Goal: Task Accomplishment & Management: Use online tool/utility

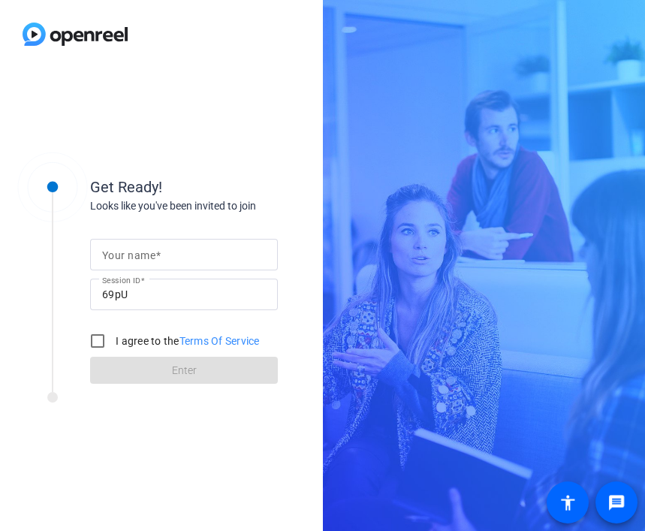
click at [139, 263] on input "Your name" at bounding box center [184, 254] width 164 height 18
type input "[PERSON_NAME]"
click at [90, 342] on input "I agree to the Terms Of Service" at bounding box center [98, 341] width 30 height 30
checkbox input "true"
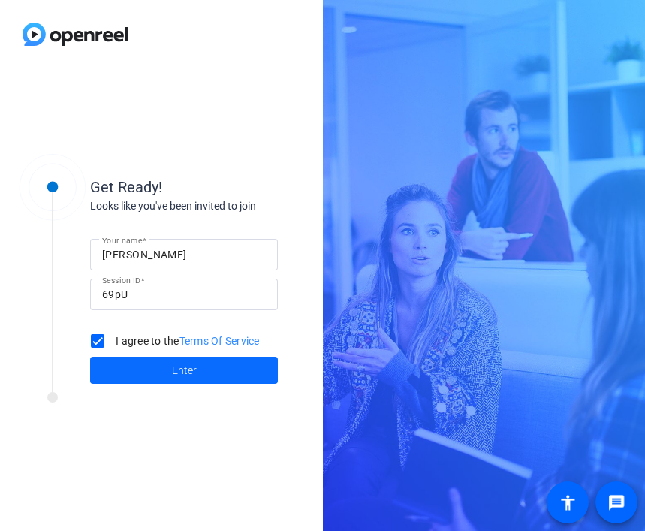
click at [137, 363] on span at bounding box center [184, 370] width 188 height 36
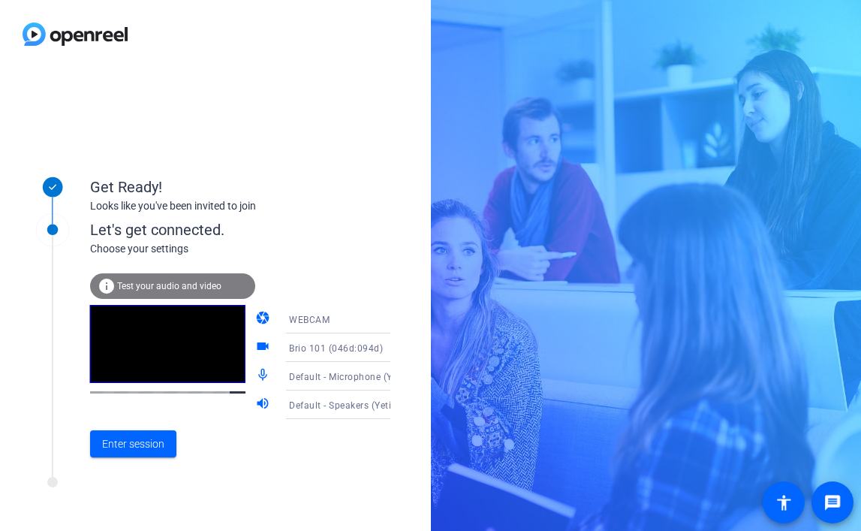
click at [396, 406] on icon at bounding box center [405, 405] width 18 height 18
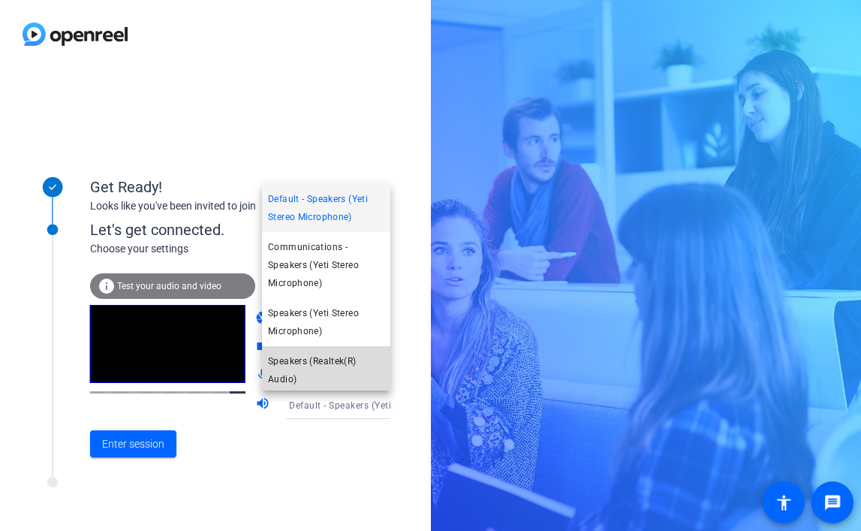
click at [330, 364] on span "Speakers (Realtek(R) Audio)" at bounding box center [326, 370] width 116 height 36
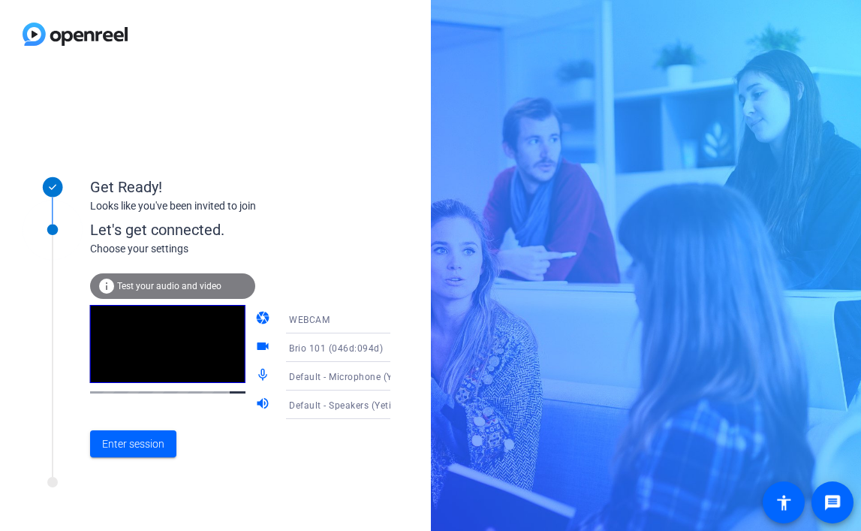
scroll to position [4, 0]
click at [363, 372] on span "Default - Microphone (Yeti Stereo Microphone)" at bounding box center [390, 376] width 203 height 12
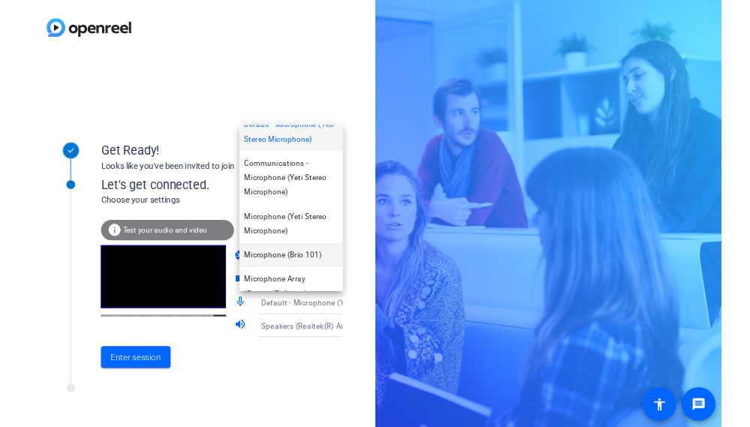
scroll to position [0, 0]
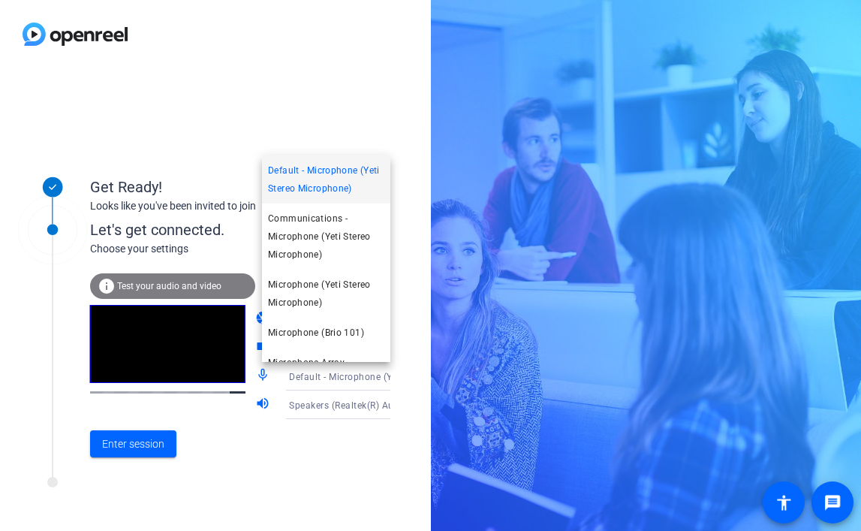
click at [410, 370] on div at bounding box center [430, 265] width 861 height 531
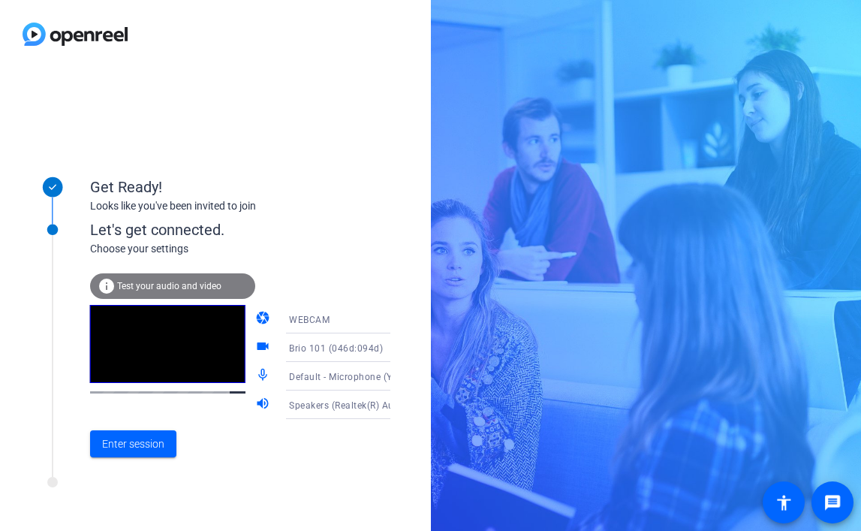
click at [396, 348] on icon at bounding box center [405, 348] width 18 height 18
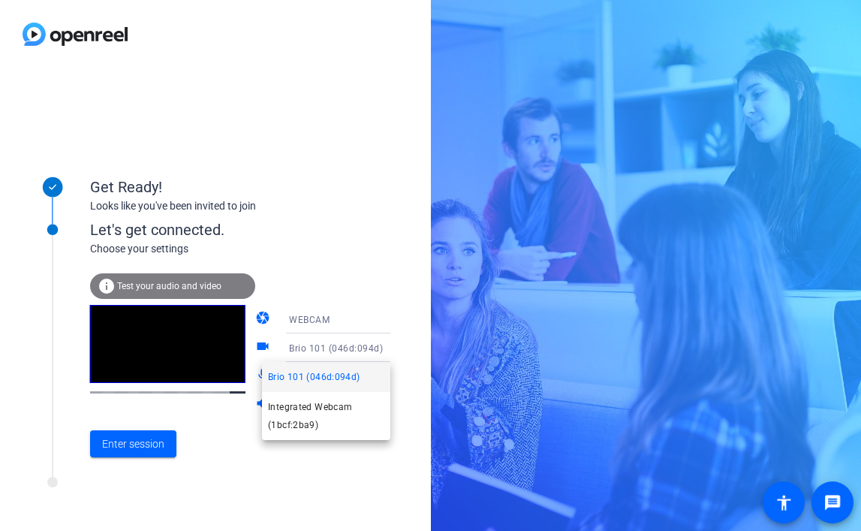
click at [418, 379] on div at bounding box center [430, 265] width 861 height 531
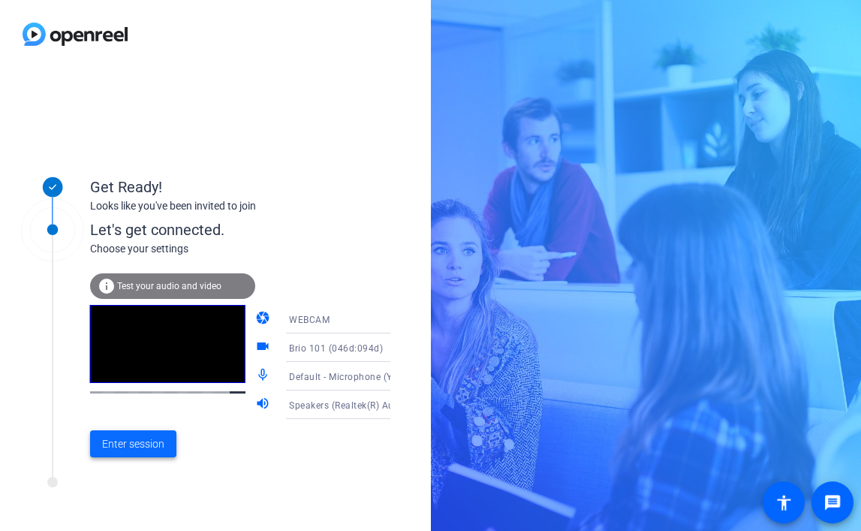
click at [147, 440] on span "Enter session" at bounding box center [133, 444] width 62 height 16
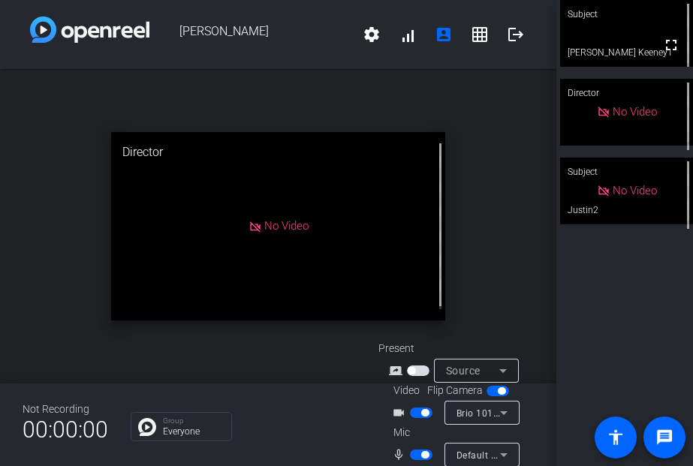
click at [421, 369] on span "button" at bounding box center [418, 371] width 23 height 11
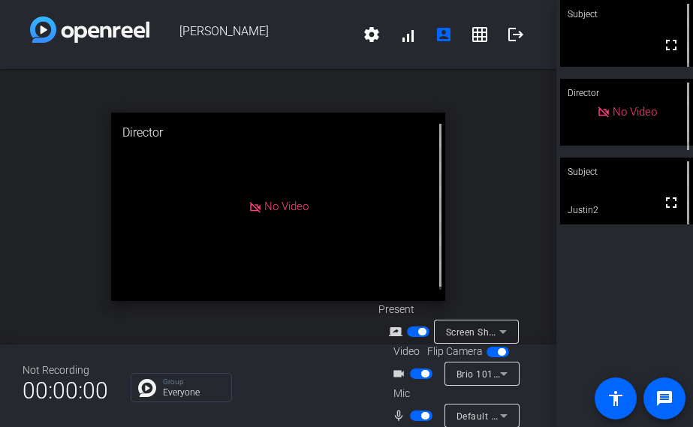
click at [414, 375] on span "button" at bounding box center [421, 374] width 23 height 11
click at [421, 415] on span "button" at bounding box center [425, 416] width 8 height 8
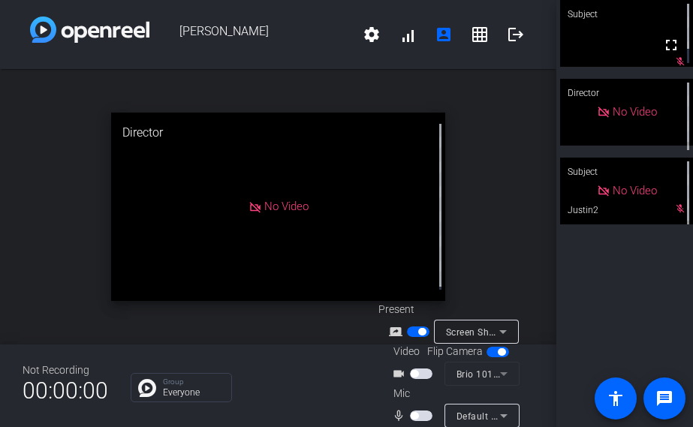
click at [418, 376] on span "button" at bounding box center [421, 374] width 23 height 11
click at [419, 417] on span "button" at bounding box center [421, 416] width 23 height 11
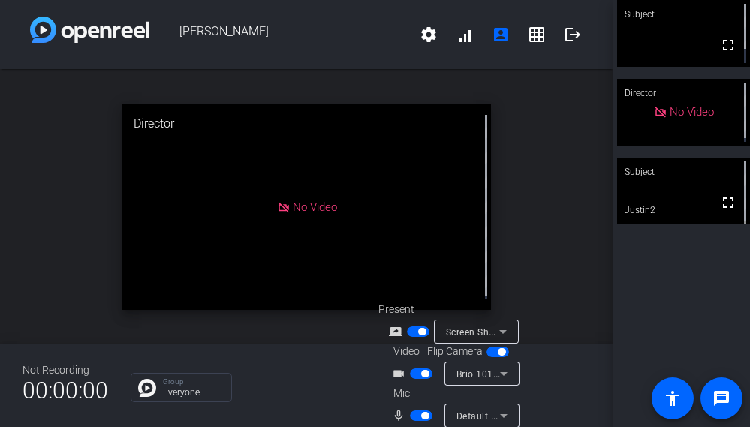
click at [418, 335] on span "button" at bounding box center [422, 332] width 8 height 8
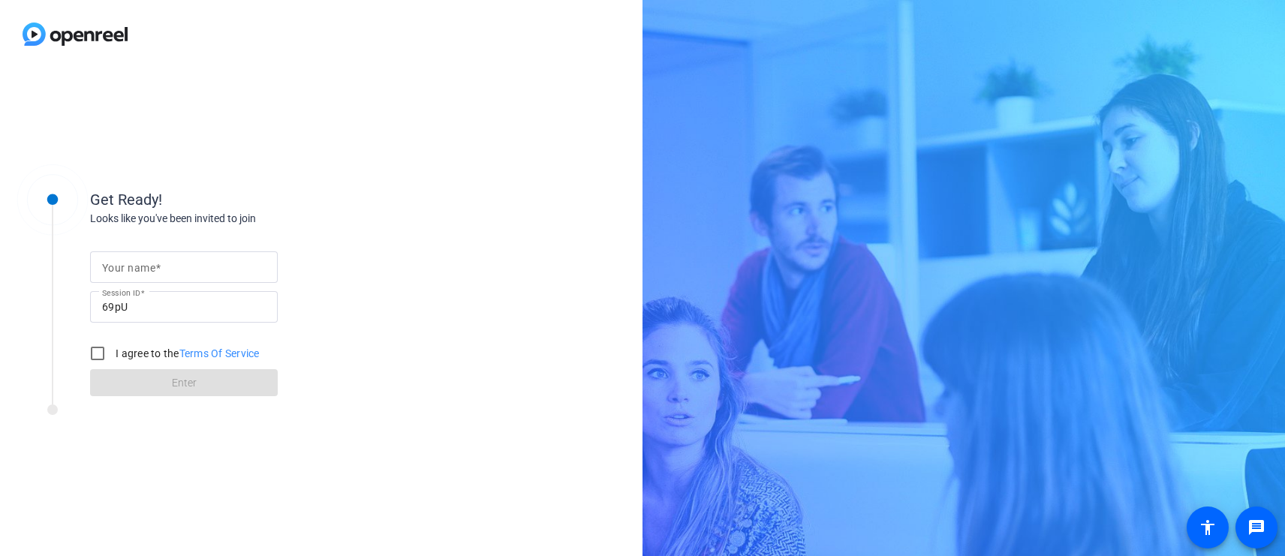
click at [137, 273] on mat-label "Your name" at bounding box center [128, 268] width 53 height 12
click at [137, 273] on input "Your name" at bounding box center [184, 267] width 164 height 18
click at [140, 272] on input "Your name" at bounding box center [184, 267] width 164 height 18
type input "[PERSON_NAME]"
click at [97, 352] on input "I agree to the Terms Of Service" at bounding box center [98, 354] width 30 height 30
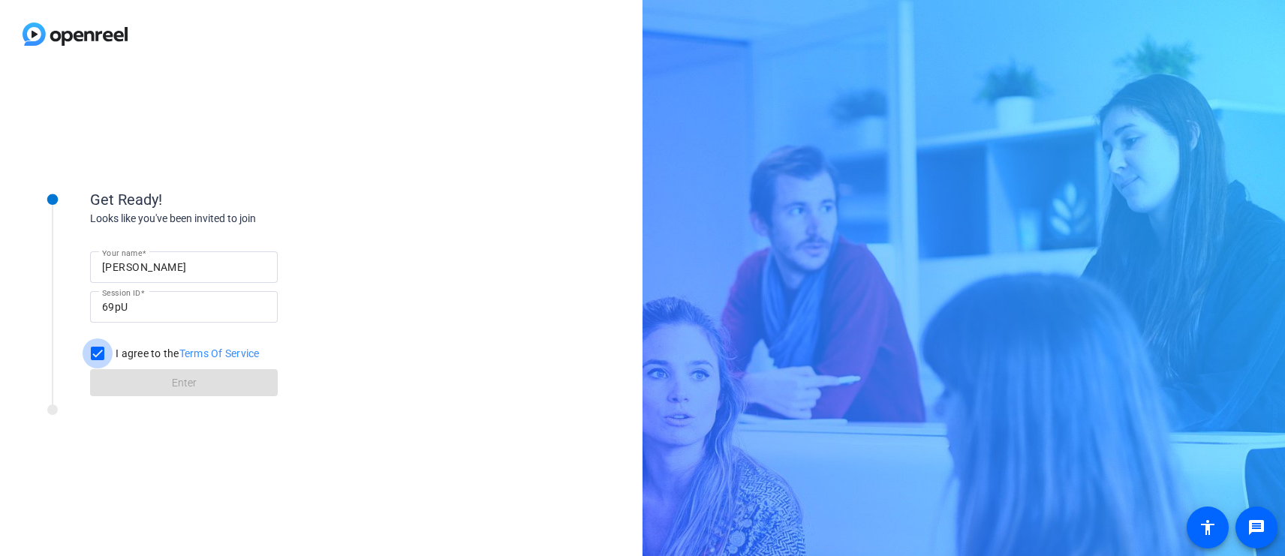
checkbox input "true"
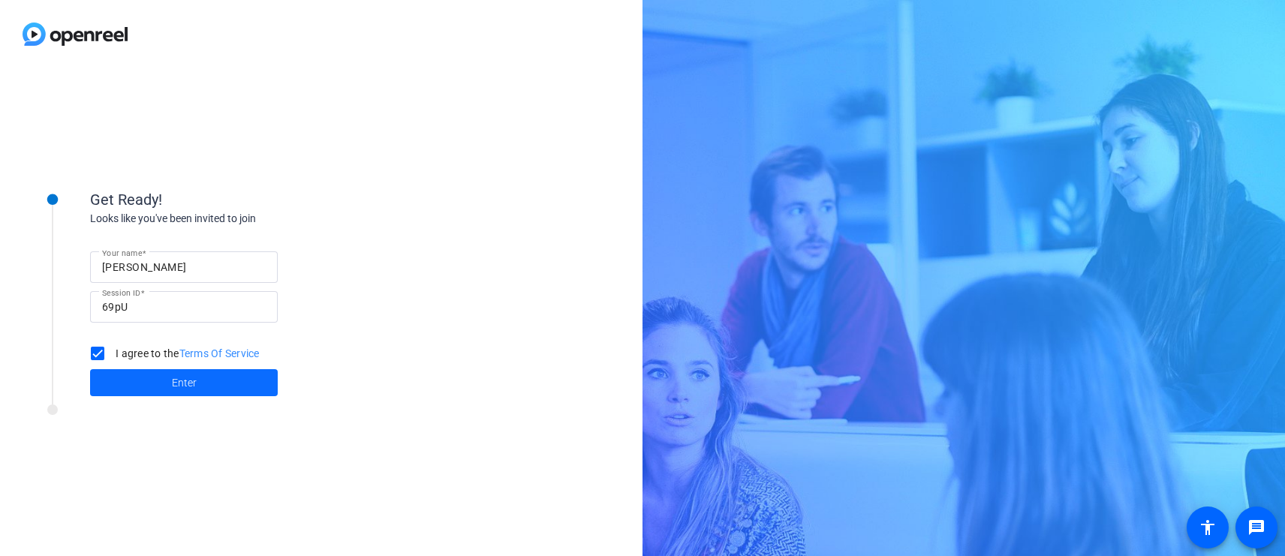
click at [134, 378] on span at bounding box center [184, 383] width 188 height 36
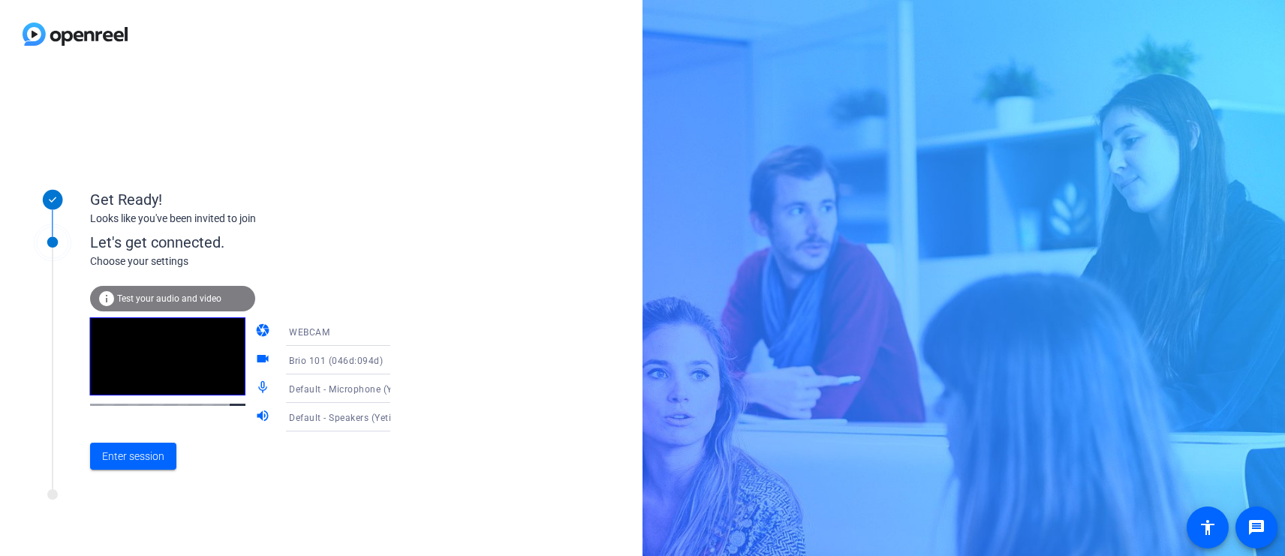
click at [396, 418] on icon at bounding box center [405, 417] width 18 height 18
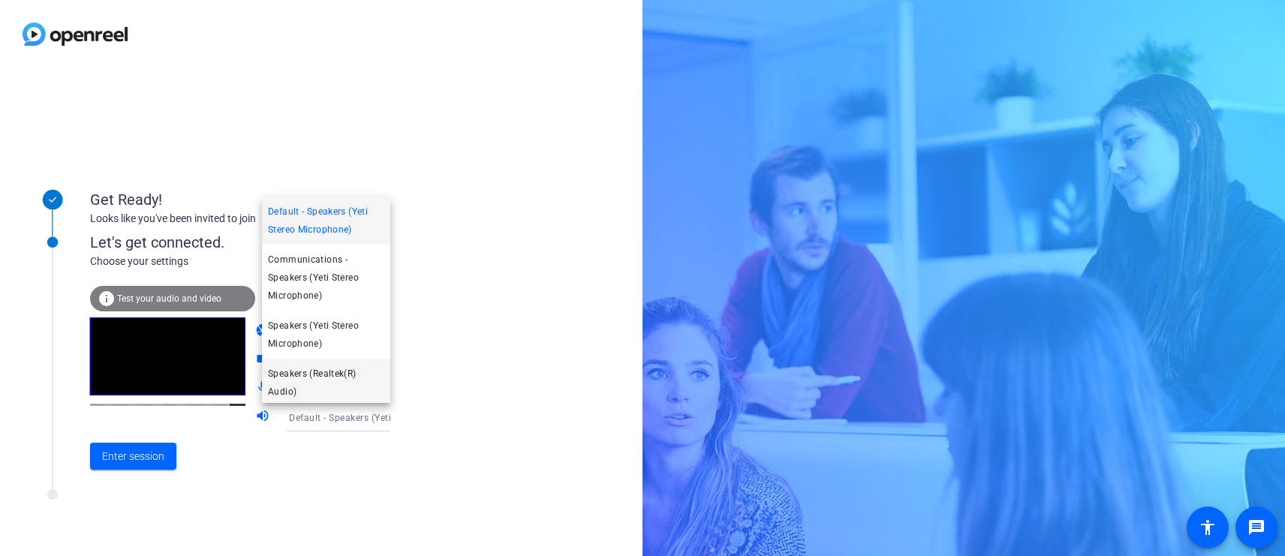
click at [345, 377] on span "Speakers (Realtek(R) Audio)" at bounding box center [326, 383] width 116 height 36
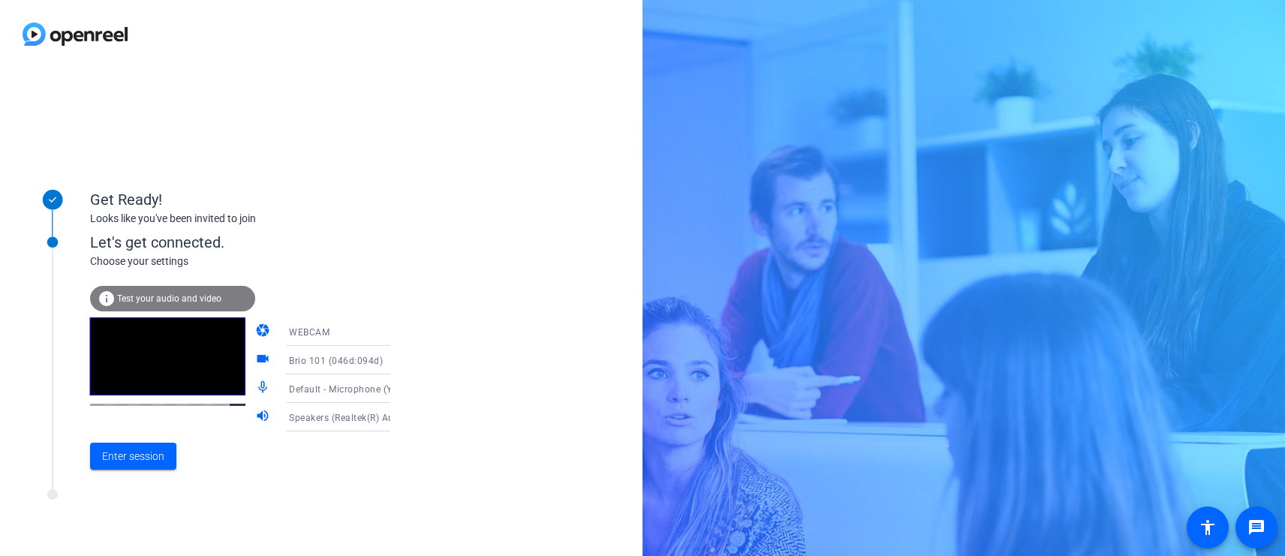
click at [396, 388] on icon at bounding box center [405, 389] width 18 height 18
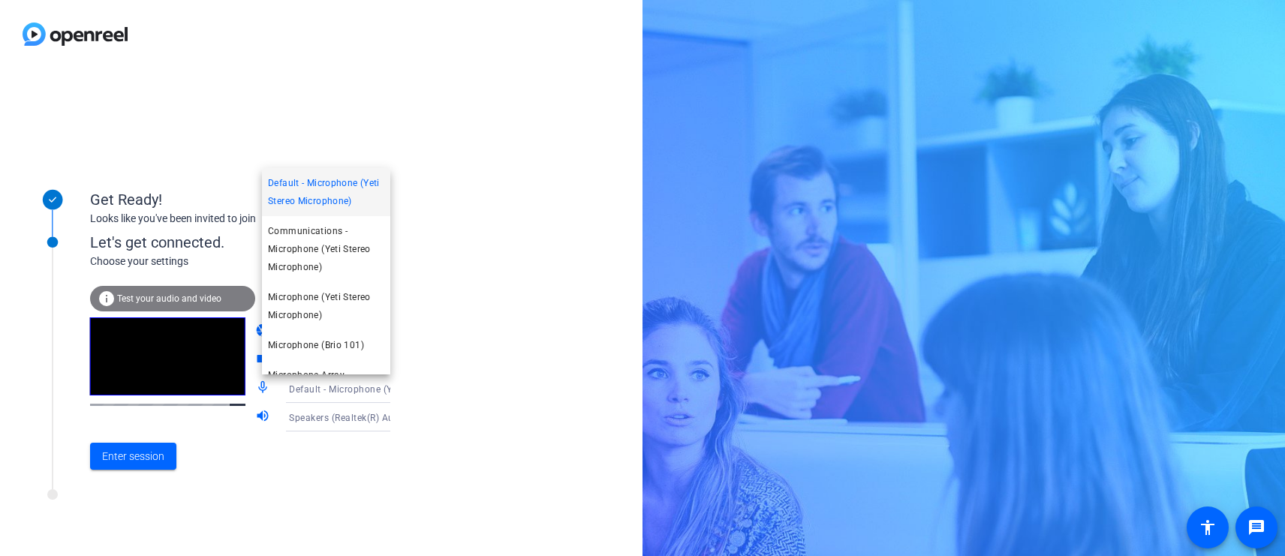
click at [432, 263] on div at bounding box center [642, 278] width 1285 height 556
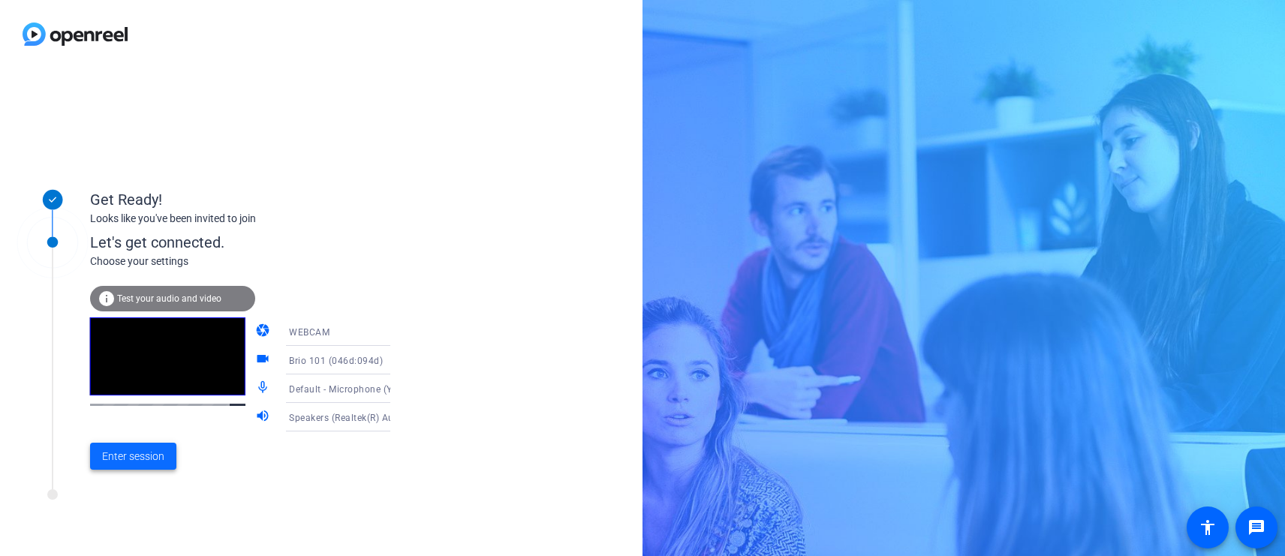
click at [140, 457] on span "Enter session" at bounding box center [133, 457] width 62 height 16
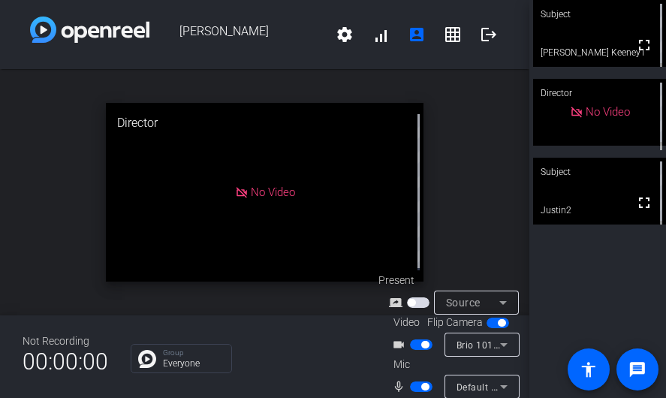
click at [412, 299] on span "button" at bounding box center [412, 303] width 8 height 8
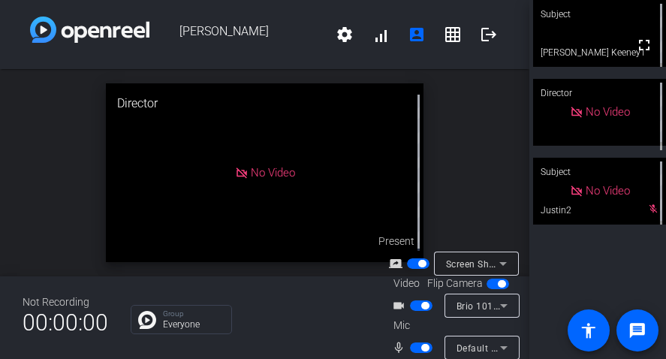
click at [418, 260] on span "button" at bounding box center [422, 264] width 8 height 8
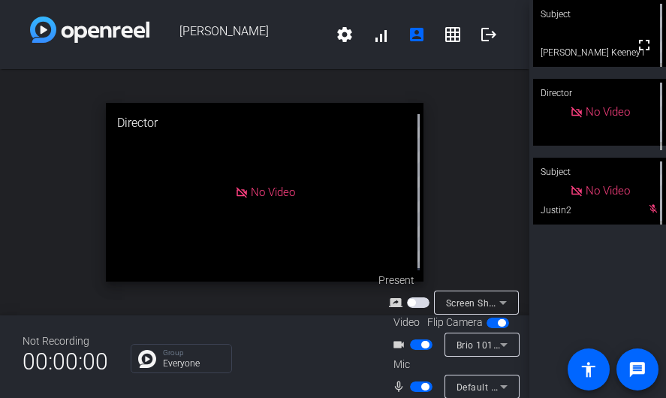
click at [411, 299] on span "button" at bounding box center [412, 303] width 8 height 8
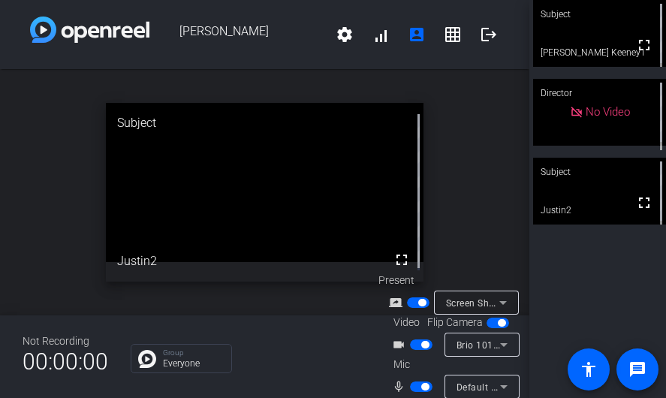
click at [26, 151] on div "open_in_new Subject fullscreen Justin2" at bounding box center [264, 192] width 529 height 246
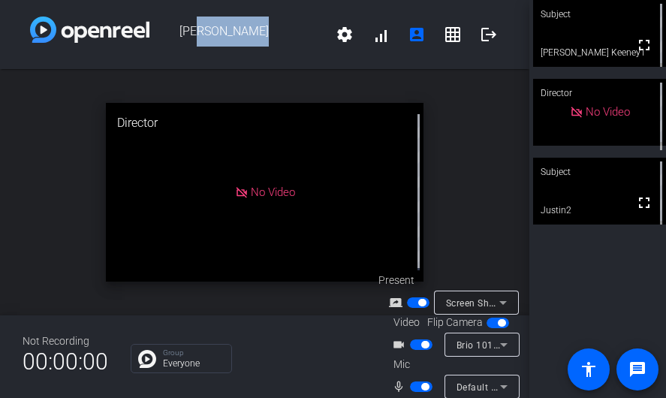
scroll to position [0, 5]
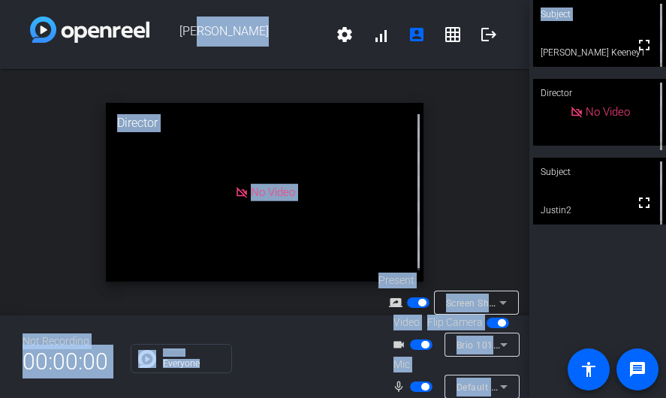
drag, startPoint x: 194, startPoint y: 11, endPoint x: 790, endPoint y: 14, distance: 596.8
click at [666, 14] on html "Accessibility Screen-Reader Guide, Feedback, and Issue Reporting | New window J…" at bounding box center [333, 199] width 666 height 398
